Goal: Obtain resource: Download file/media

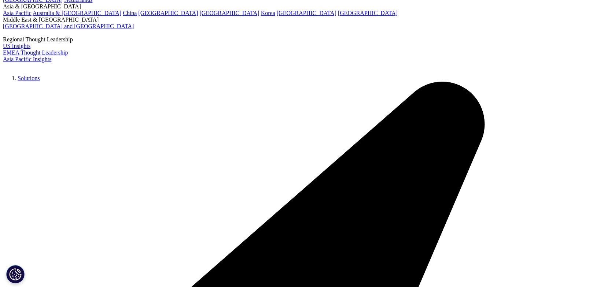
scroll to position [2088, 0]
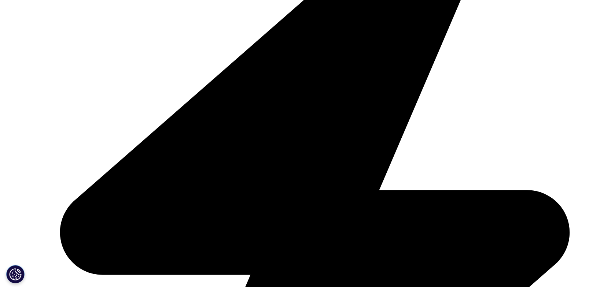
drag, startPoint x: 274, startPoint y: 97, endPoint x: 444, endPoint y: 88, distance: 169.9
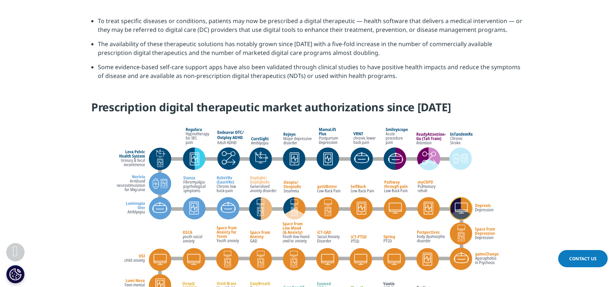
click at [472, 100] on h4 "Prescription digital therapeutic market authorizations since May 2021" at bounding box center [307, 110] width 432 height 20
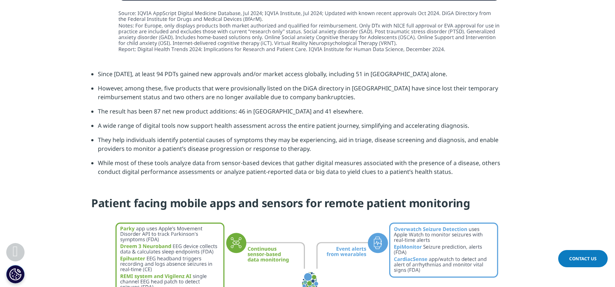
scroll to position [2895, 0]
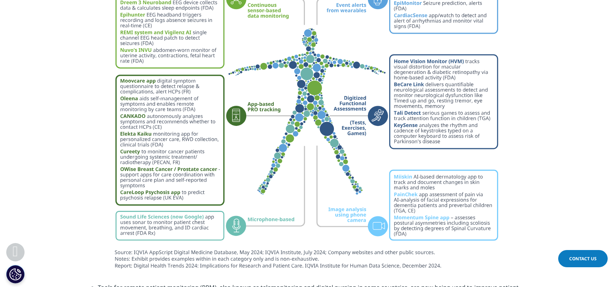
click at [359, 138] on img at bounding box center [307, 122] width 410 height 301
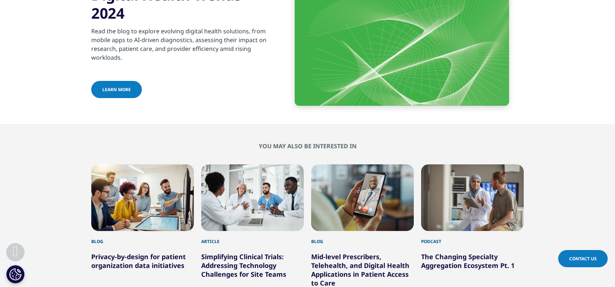
scroll to position [3408, 0]
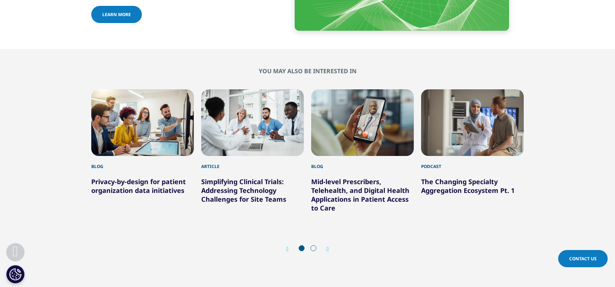
click at [325, 246] on div "Next" at bounding box center [324, 249] width 10 height 7
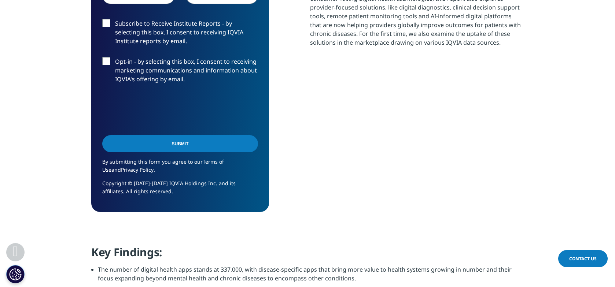
scroll to position [696, 0]
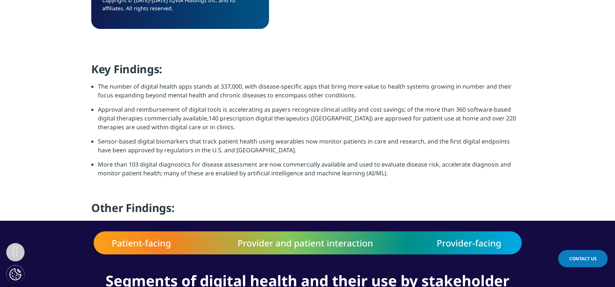
click at [192, 125] on li "Approval and reimbursement of digital tools is accelerating as payers recognize…" at bounding box center [311, 121] width 426 height 32
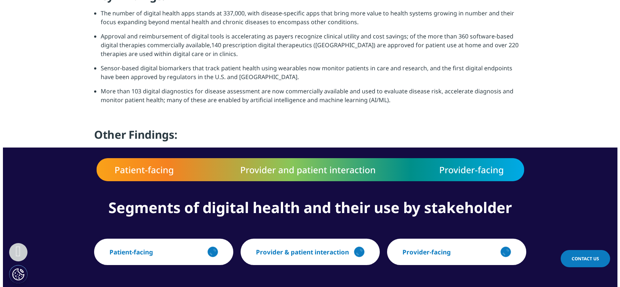
scroll to position [806, 0]
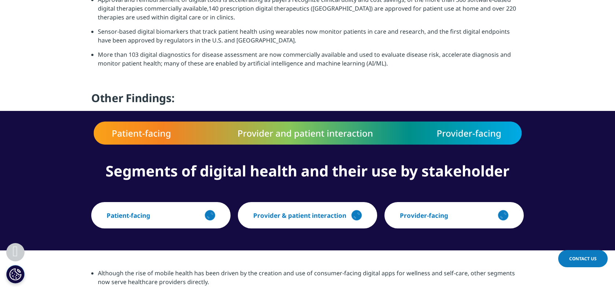
click at [215, 215] on div "button" at bounding box center [210, 215] width 15 height 15
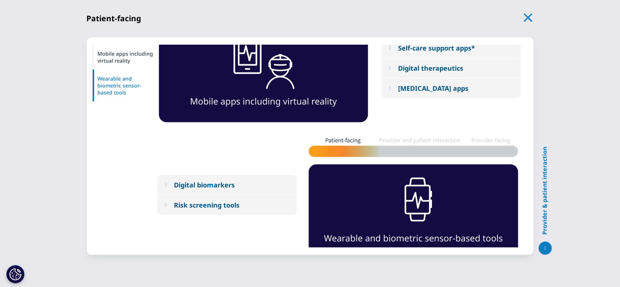
scroll to position [71, 0]
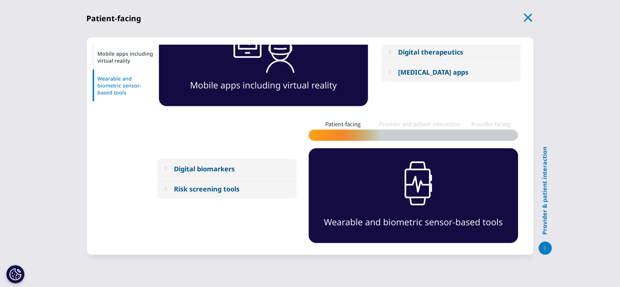
click at [178, 172] on div "Digital biomarkers" at bounding box center [204, 169] width 61 height 9
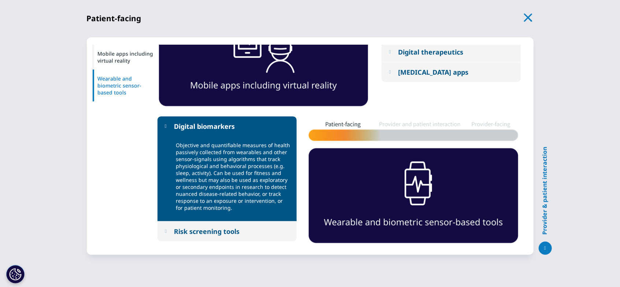
click at [182, 233] on div "Risk screening tools" at bounding box center [207, 231] width 66 height 9
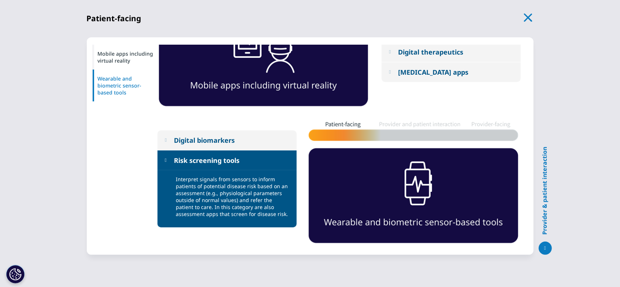
click at [131, 52] on div "Mobile apps including virtual reality" at bounding box center [125, 57] width 66 height 25
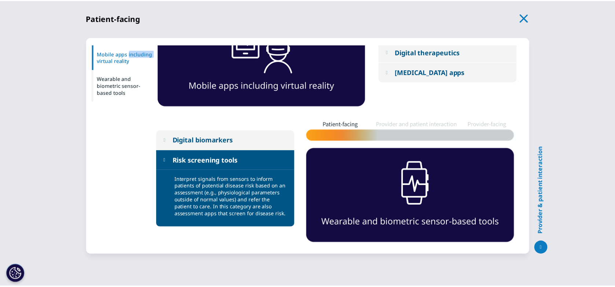
scroll to position [0, 0]
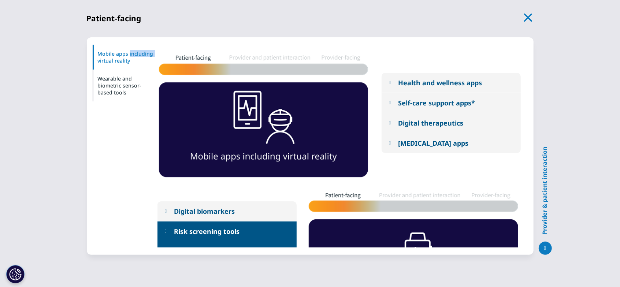
click at [453, 80] on div "Health and wellness apps" at bounding box center [440, 82] width 84 height 9
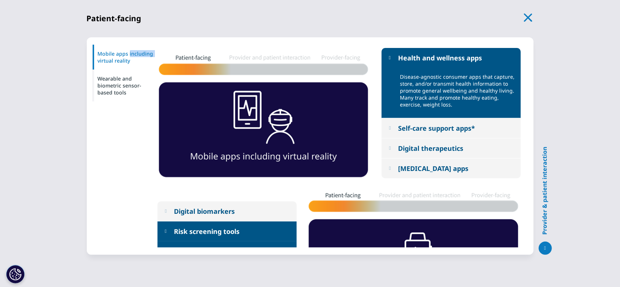
click at [435, 129] on div "Self-care support apps*" at bounding box center [436, 128] width 77 height 9
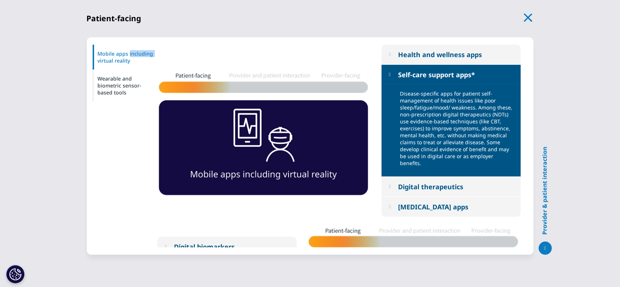
click at [526, 12] on icon "button" at bounding box center [529, 17] width 10 height 10
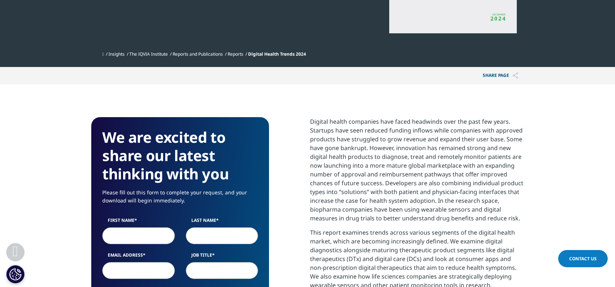
scroll to position [256, 0]
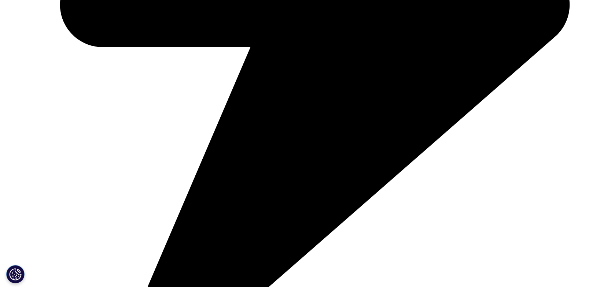
scroll to position [550, 0]
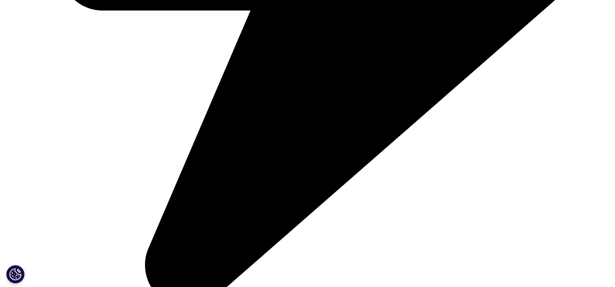
drag, startPoint x: 223, startPoint y: 154, endPoint x: 227, endPoint y: 154, distance: 4.0
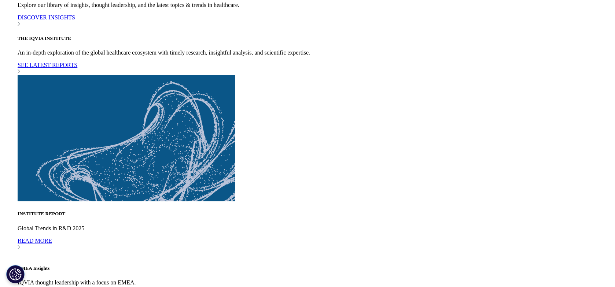
scroll to position [2601, 0]
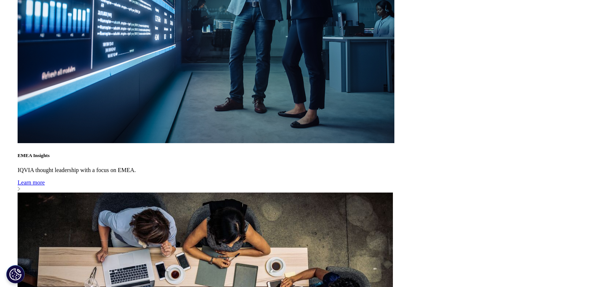
scroll to position [2968, 0]
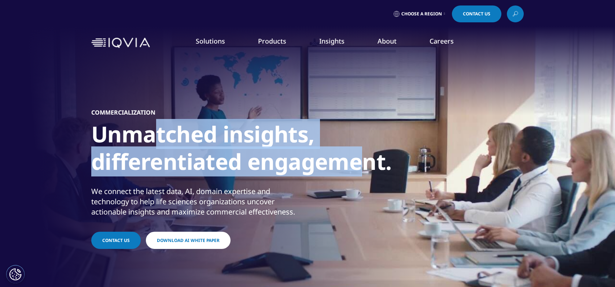
drag, startPoint x: 154, startPoint y: 131, endPoint x: 147, endPoint y: 189, distance: 59.1
click at [366, 218] on div "Commercialization Unmatched insights, differentiated engagement. We connect the…" at bounding box center [307, 179] width 432 height 249
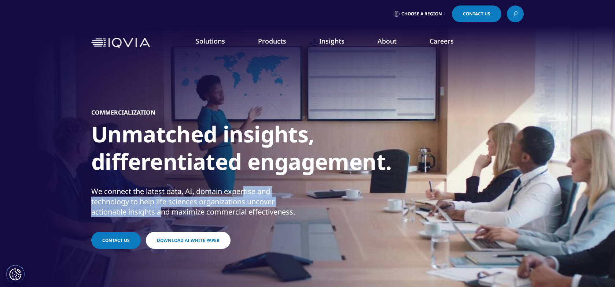
drag, startPoint x: 147, startPoint y: 189, endPoint x: 252, endPoint y: 199, distance: 105.6
click at [252, 200] on div "We connect the latest data, AI, domain expertise and technology to help life sc…" at bounding box center [198, 201] width 214 height 31
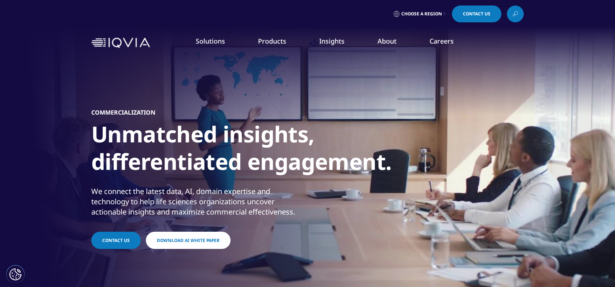
click at [298, 213] on div "We connect the latest data, AI, domain expertise and technology to help life sc…" at bounding box center [198, 201] width 214 height 31
click at [194, 210] on div "We connect the latest data, AI, domain expertise and technology to help life sc…" at bounding box center [198, 201] width 214 height 31
click at [194, 211] on div "We connect the latest data, AI, domain expertise and technology to help life sc…" at bounding box center [198, 201] width 214 height 31
click at [237, 199] on div "We connect the latest data, AI, domain expertise and technology to help life sc…" at bounding box center [198, 201] width 214 height 31
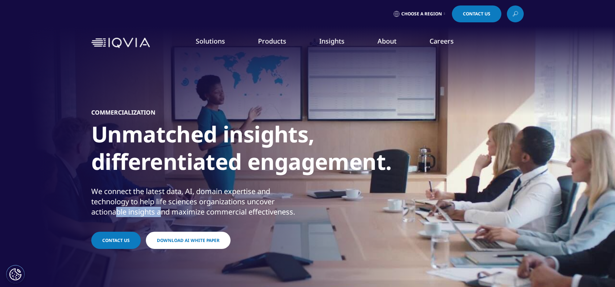
click at [237, 199] on div "We connect the latest data, AI, domain expertise and technology to help life sc…" at bounding box center [198, 201] width 214 height 31
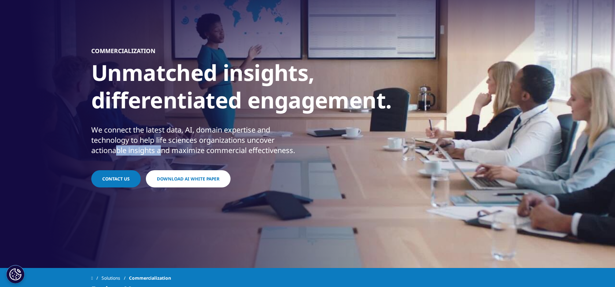
scroll to position [73, 0]
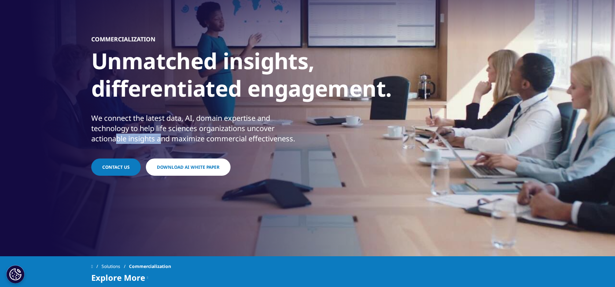
click at [205, 169] on span "Download AI White Paper" at bounding box center [188, 167] width 63 height 6
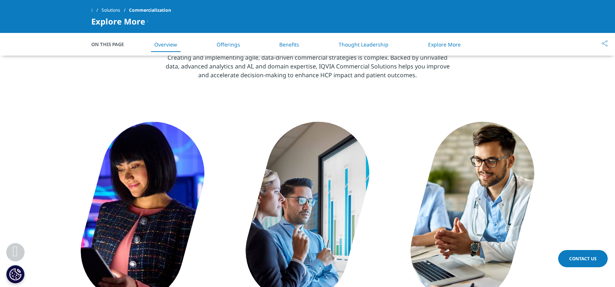
scroll to position [366, 0]
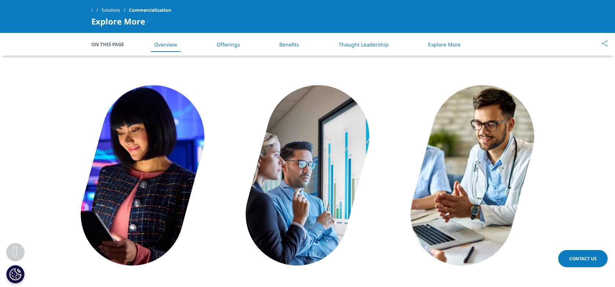
click at [231, 46] on link "Offerings" at bounding box center [228, 44] width 23 height 7
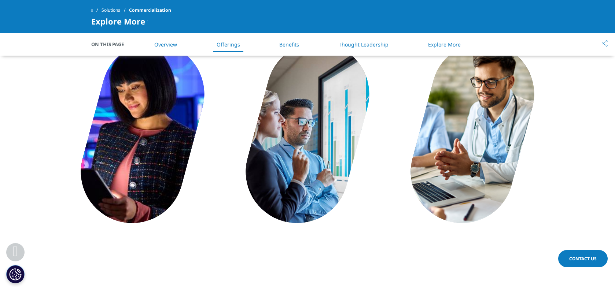
scroll to position [409, 0]
click at [295, 47] on link "Benefits" at bounding box center [289, 44] width 20 height 7
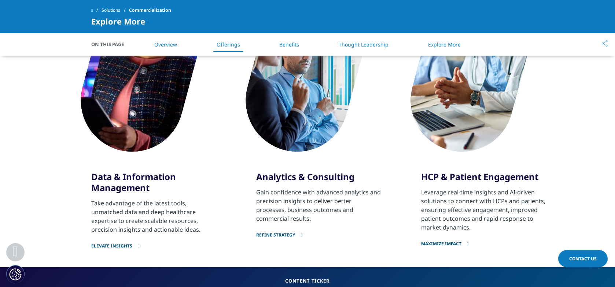
click at [295, 47] on link "Benefits" at bounding box center [289, 44] width 20 height 7
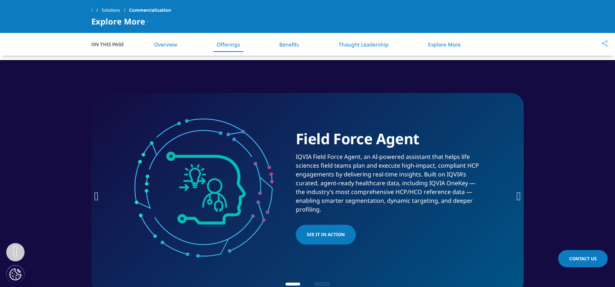
scroll to position [1113, 0]
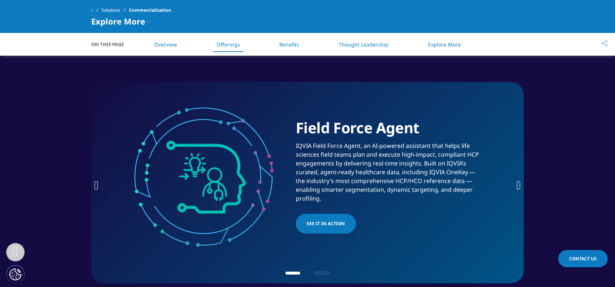
click at [315, 221] on span "SEE IT IN ACTION" at bounding box center [326, 223] width 38 height 9
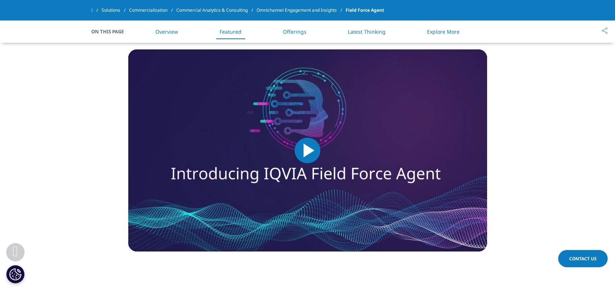
scroll to position [550, 0]
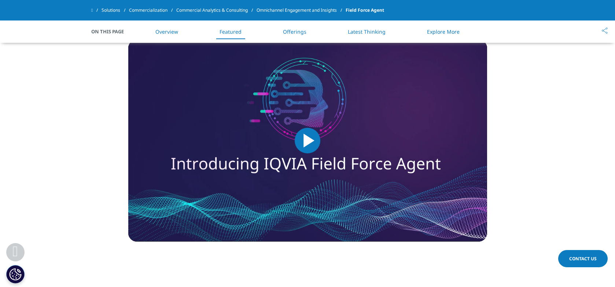
click at [307, 141] on span "Video Player" at bounding box center [307, 141] width 0 height 0
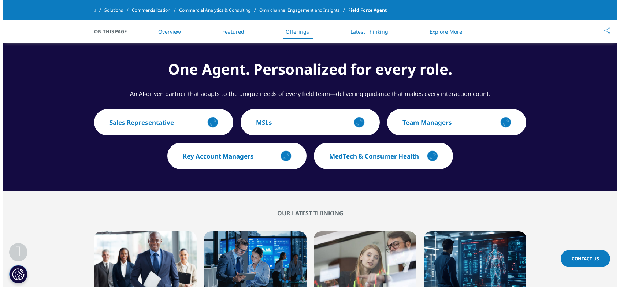
scroll to position [1246, 0]
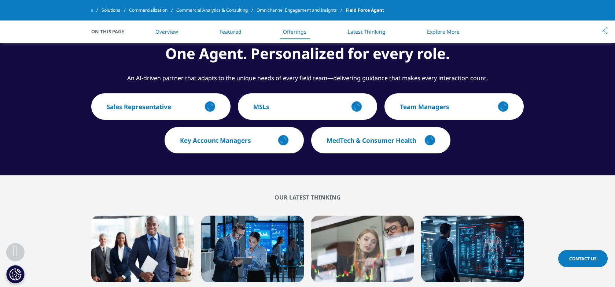
click at [392, 136] on p "MedTech & Consumer Health" at bounding box center [371, 140] width 90 height 8
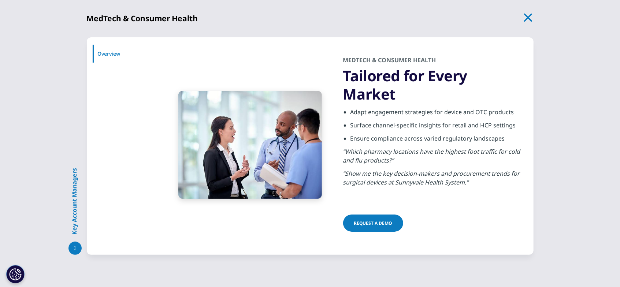
scroll to position [11, 0]
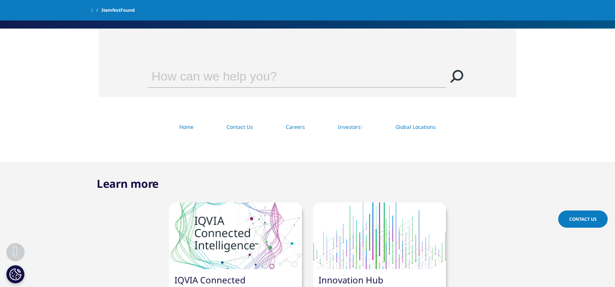
scroll to position [256, 0]
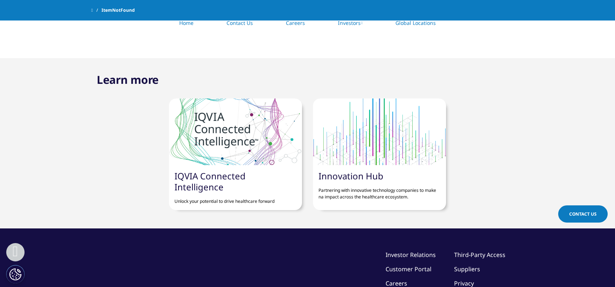
click at [245, 181] on link "IQVIA Connected Intelligence" at bounding box center [209, 181] width 71 height 23
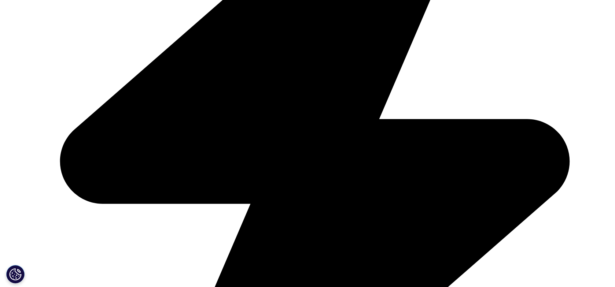
scroll to position [1058, 0]
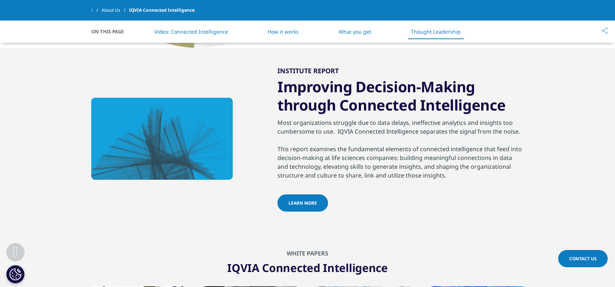
click at [276, 27] on li "How it works" at bounding box center [283, 32] width 46 height 22
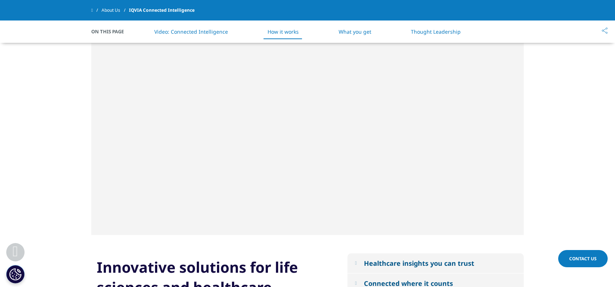
scroll to position [513, 0]
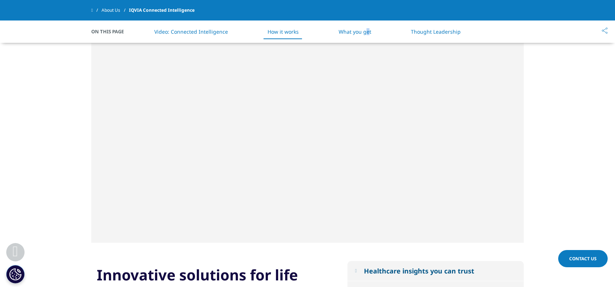
click at [366, 30] on li "What you get" at bounding box center [354, 32] width 47 height 22
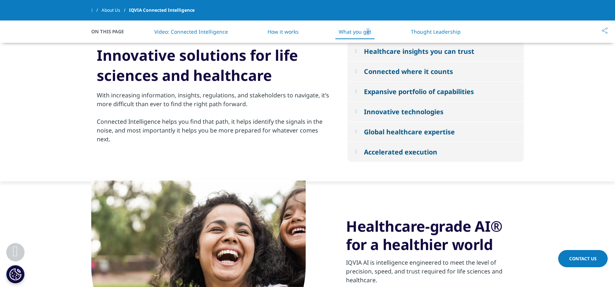
click at [437, 30] on link "Thought Leadership" at bounding box center [436, 31] width 50 height 7
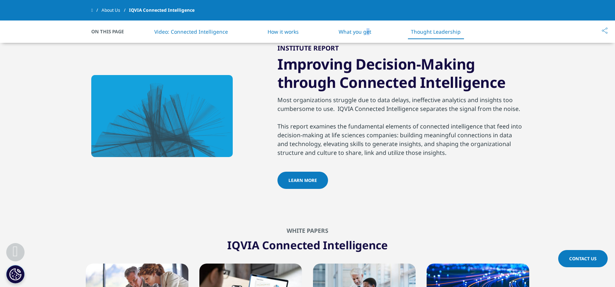
scroll to position [1084, 0]
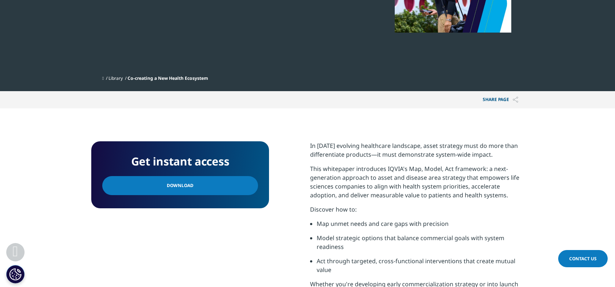
scroll to position [256, 0]
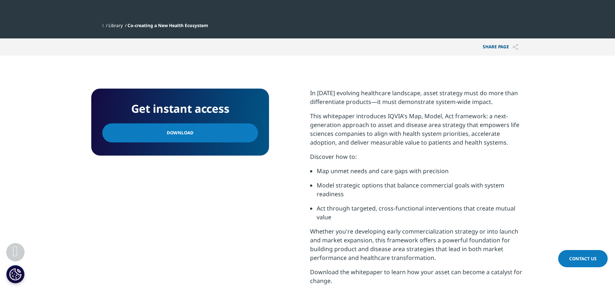
click at [189, 123] on link "Download" at bounding box center [180, 132] width 156 height 19
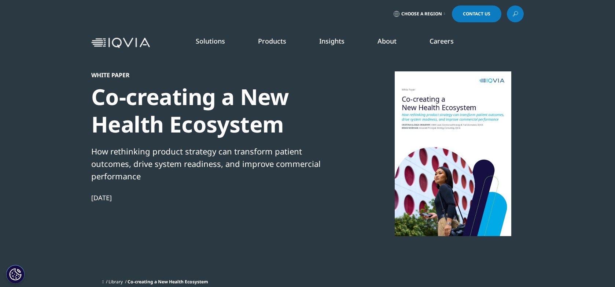
scroll to position [0, 0]
